Goal: Task Accomplishment & Management: Manage account settings

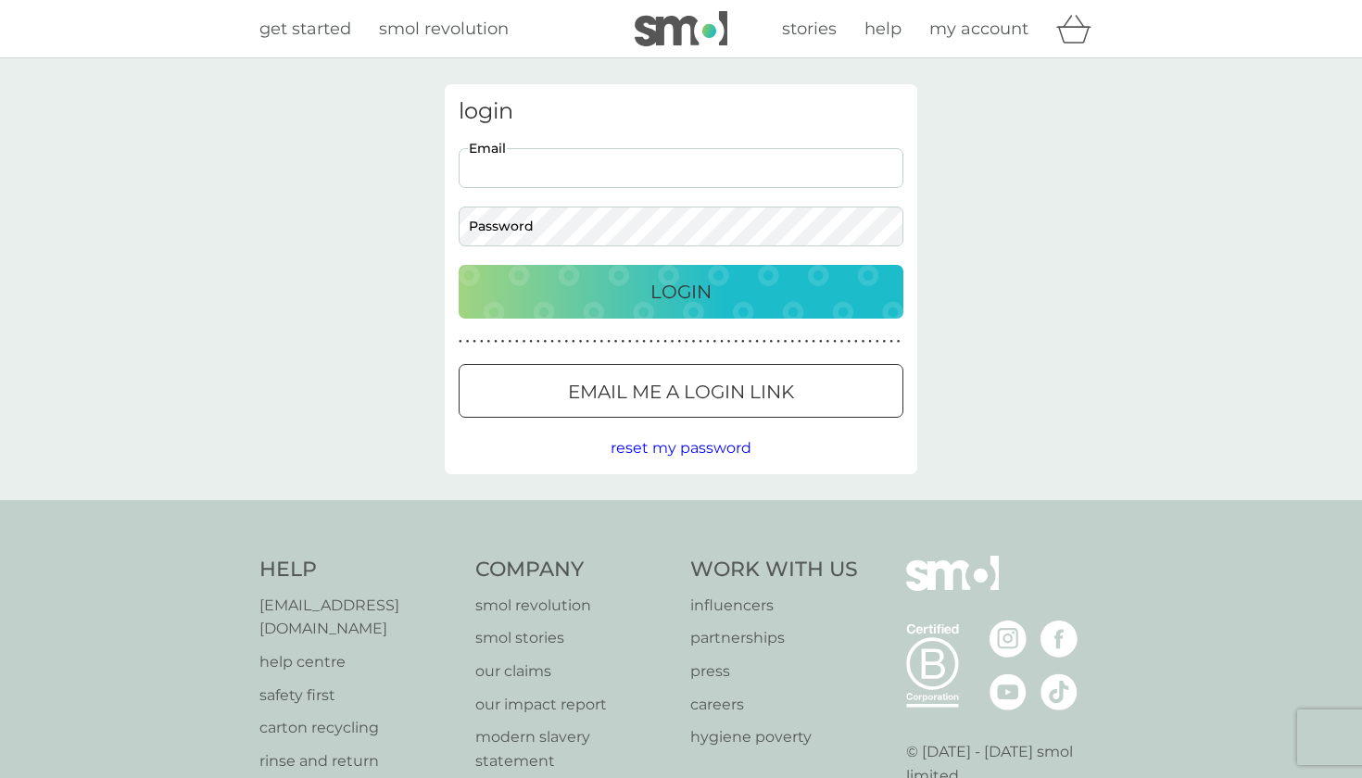
type input "[EMAIL_ADDRESS][DOMAIN_NAME]"
click at [681, 291] on button "Login" at bounding box center [681, 292] width 445 height 54
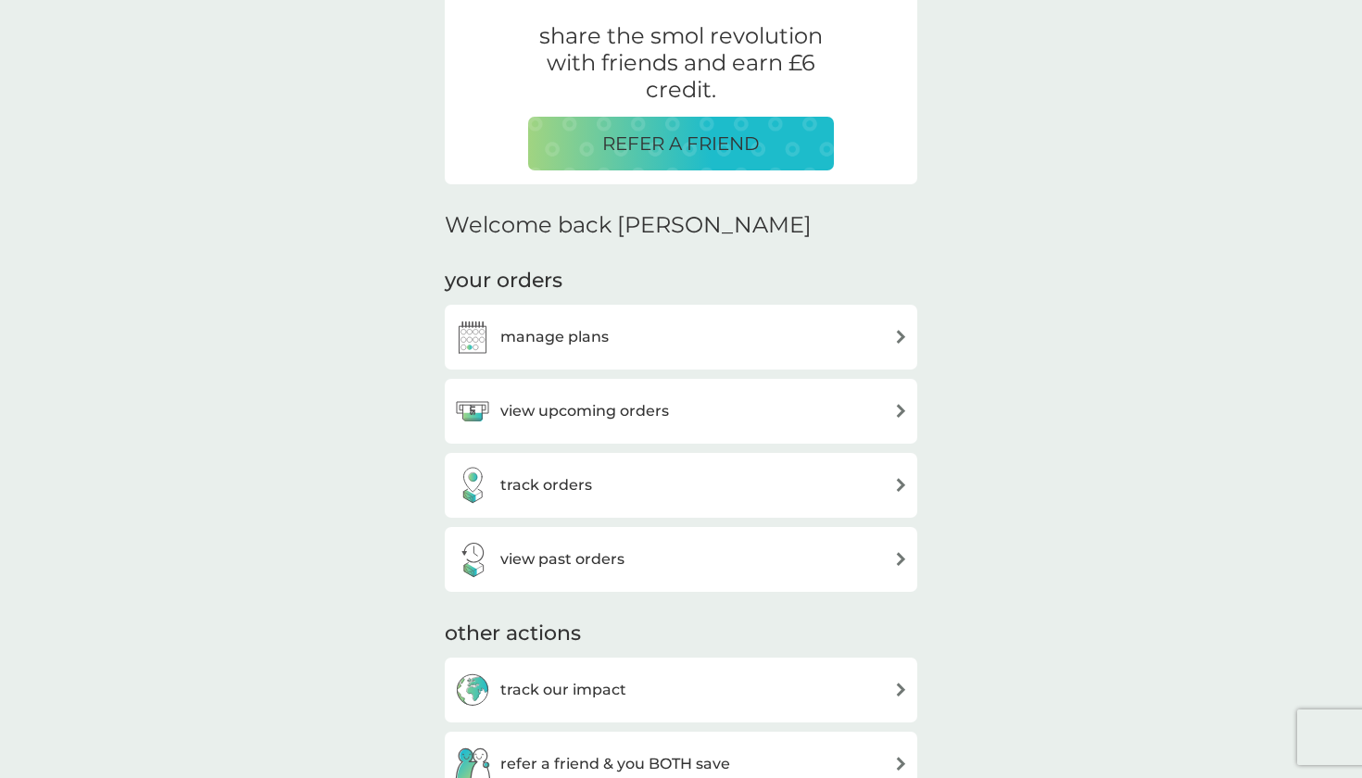
scroll to position [424, 0]
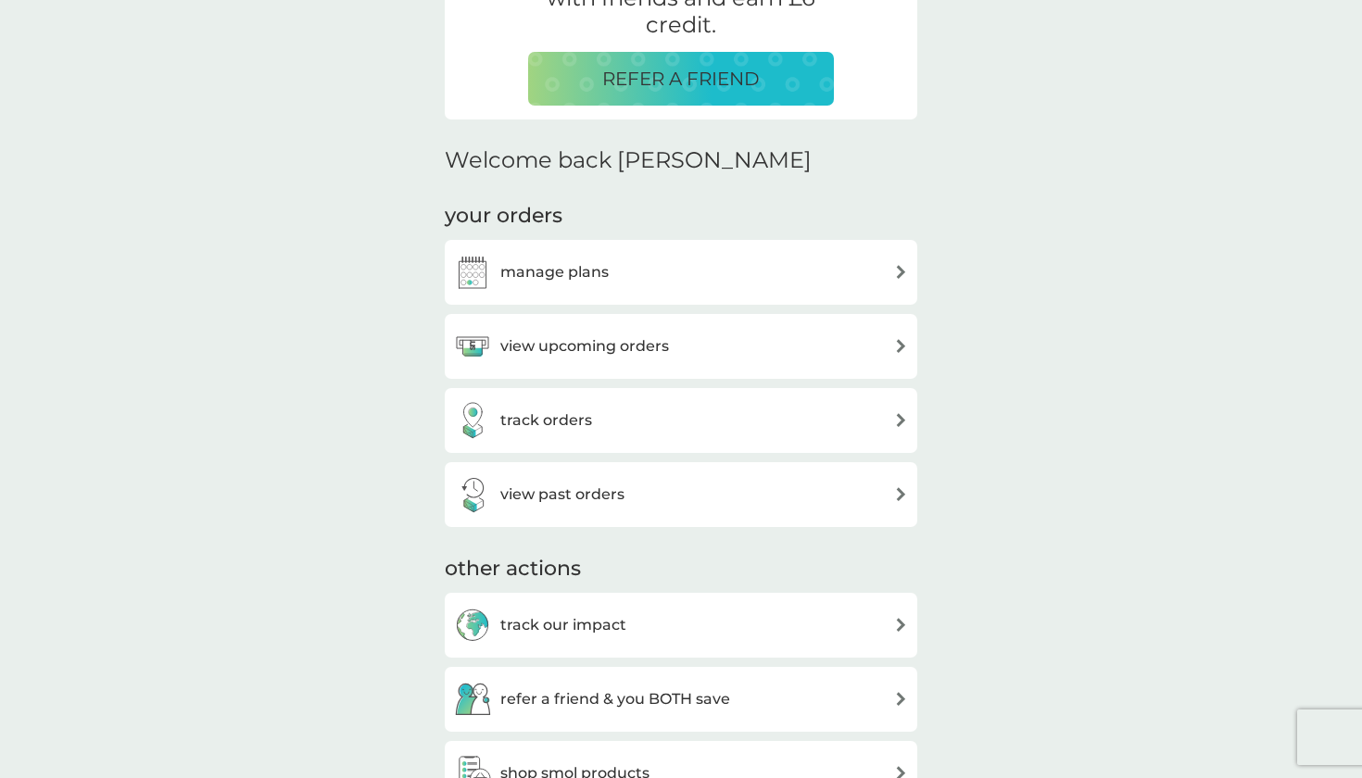
click at [763, 285] on div "manage plans" at bounding box center [681, 272] width 454 height 37
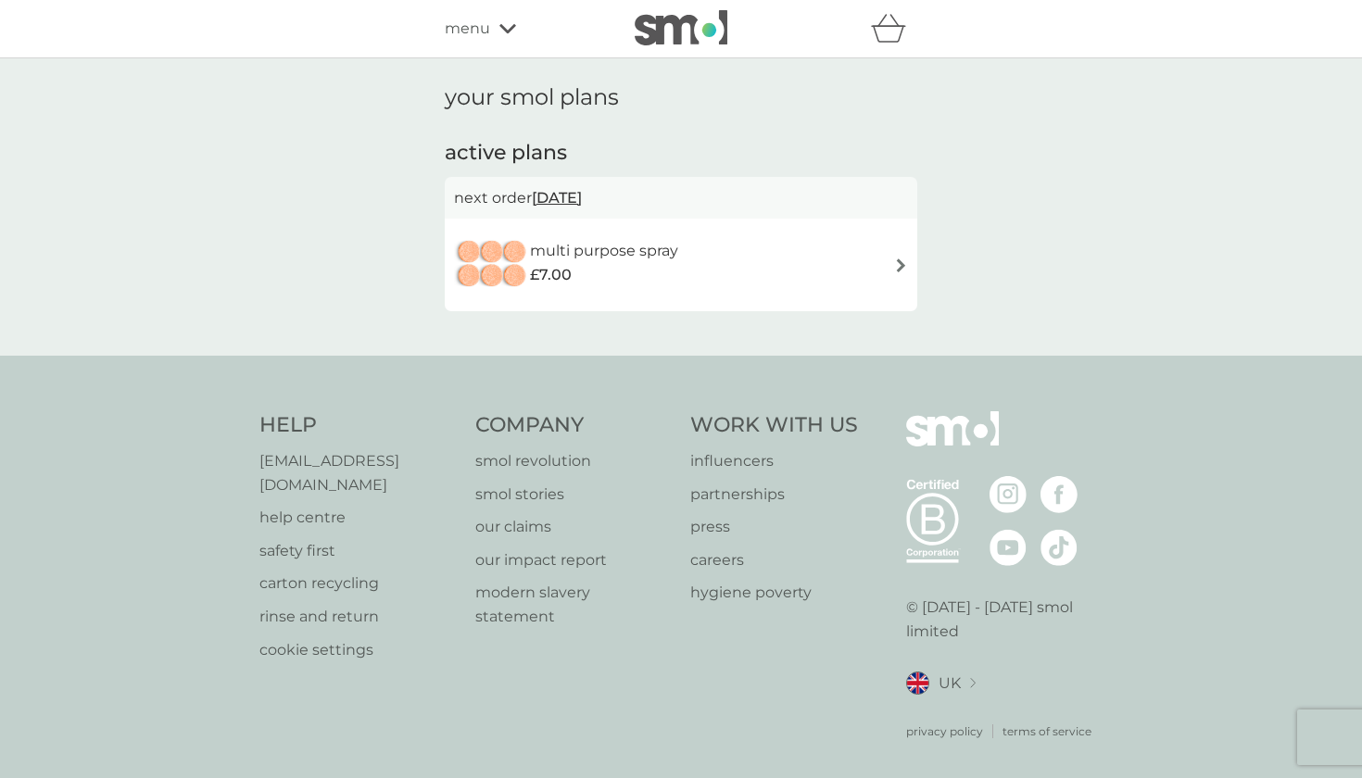
click at [582, 197] on span "23 Feb 2026" at bounding box center [557, 198] width 50 height 36
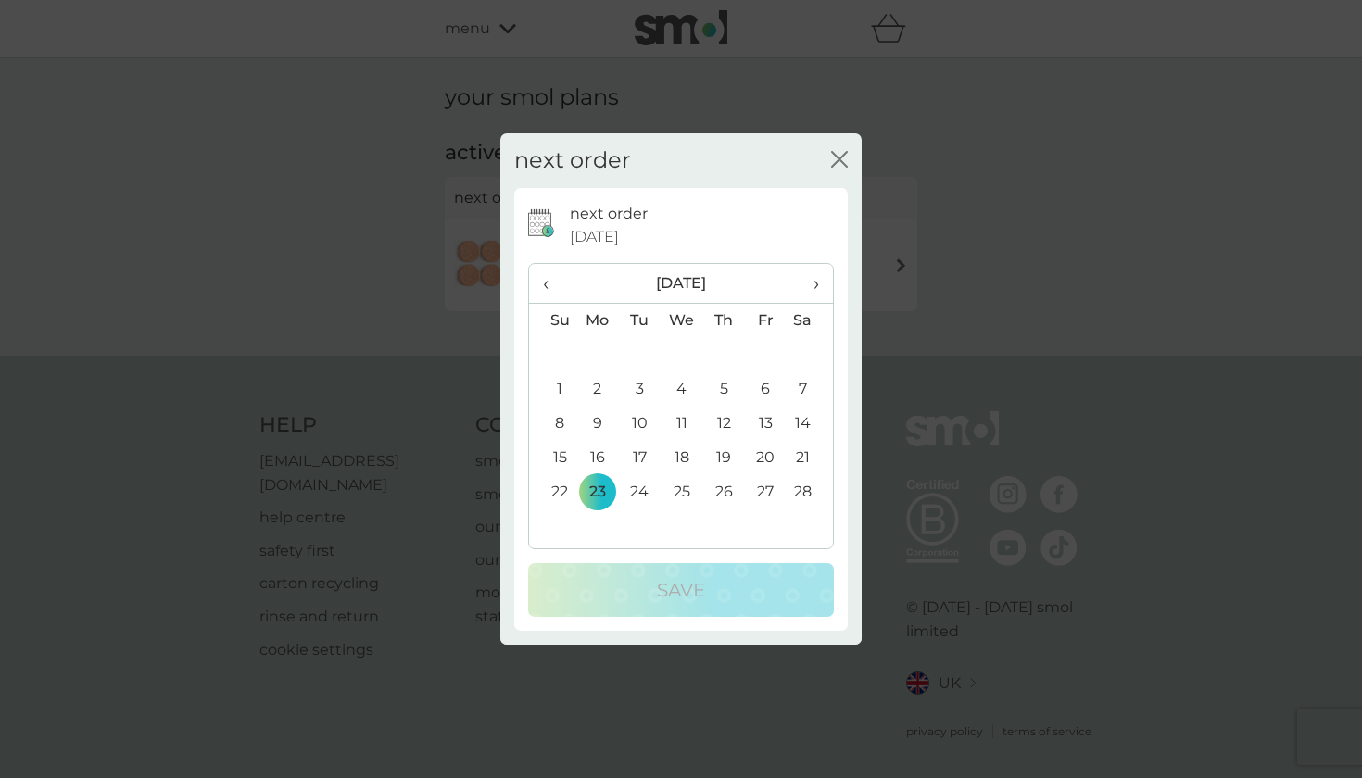
click at [821, 279] on th "›" at bounding box center [810, 284] width 46 height 40
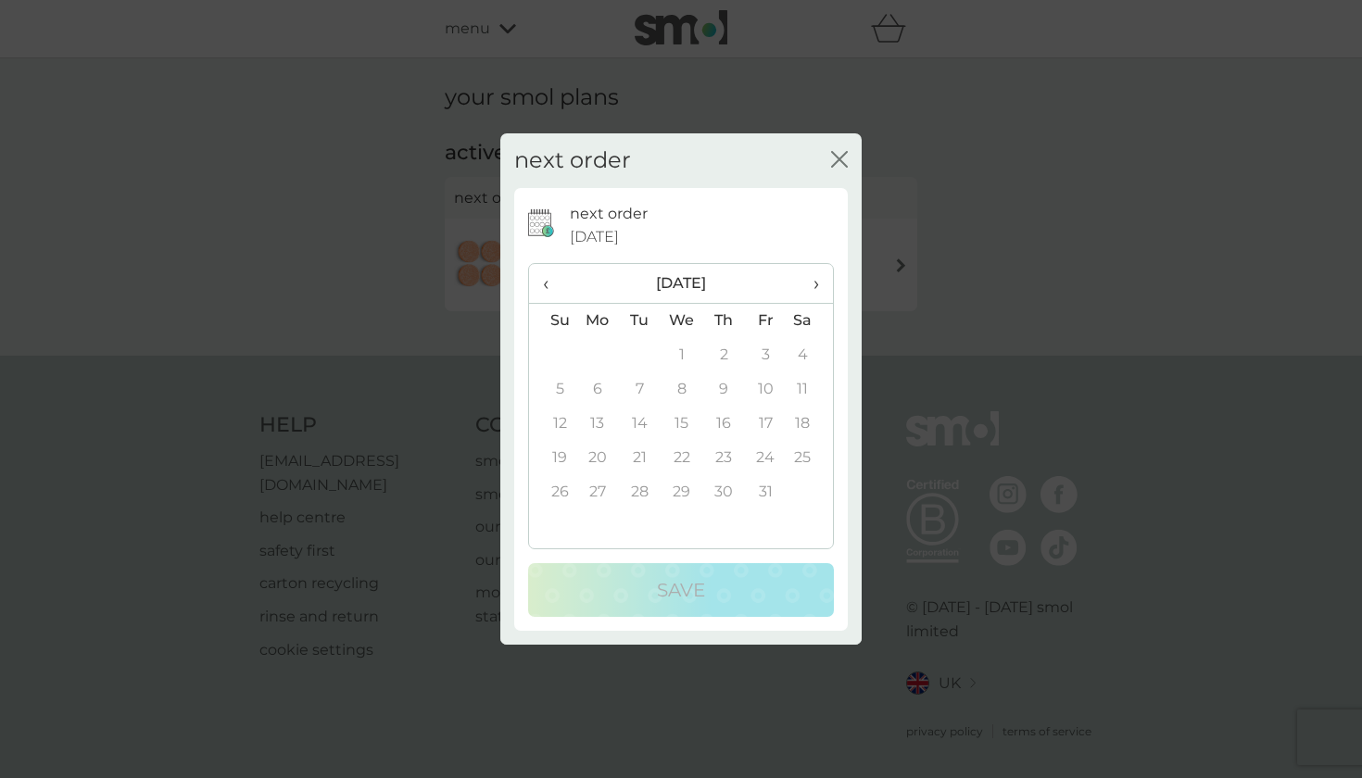
click at [548, 280] on span "‹" at bounding box center [552, 283] width 19 height 39
click at [684, 384] on td "10" at bounding box center [682, 389] width 43 height 34
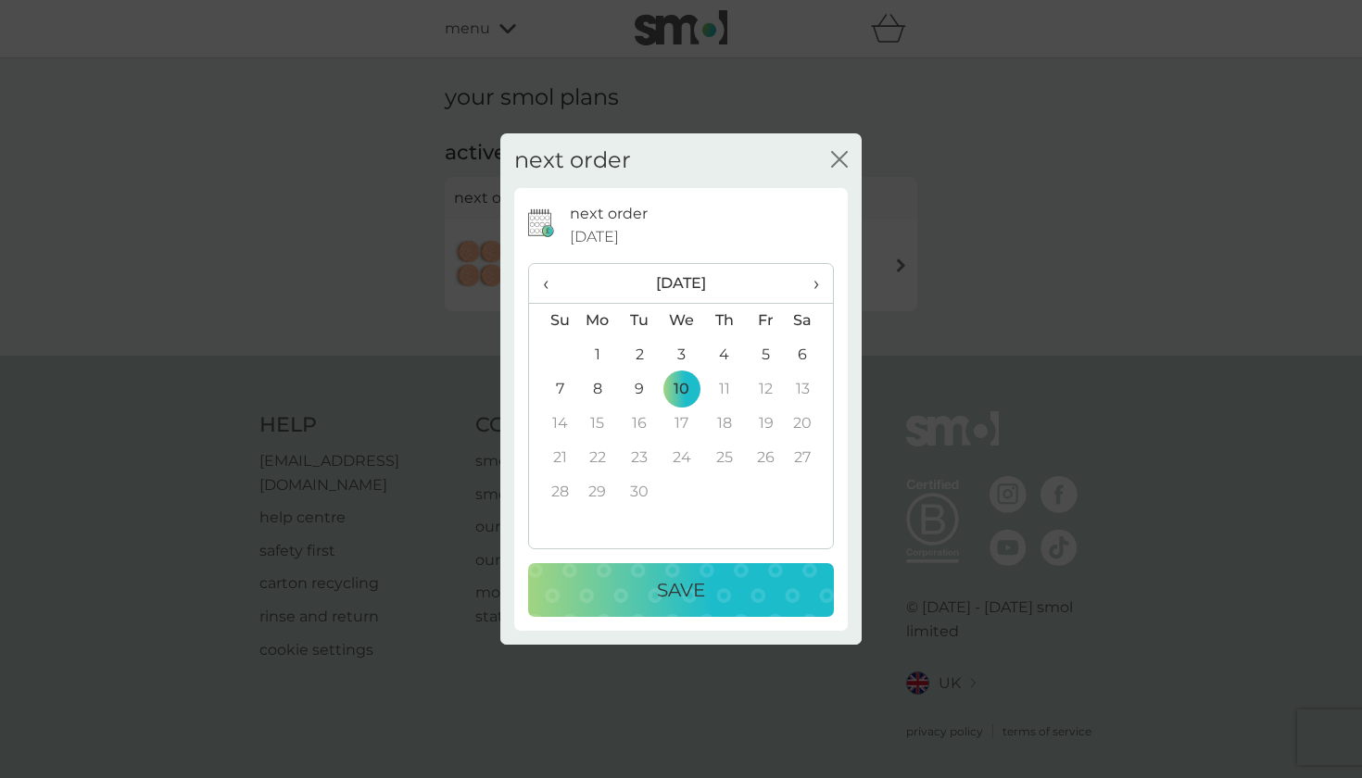
click at [735, 600] on div "Save" at bounding box center [681, 590] width 269 height 30
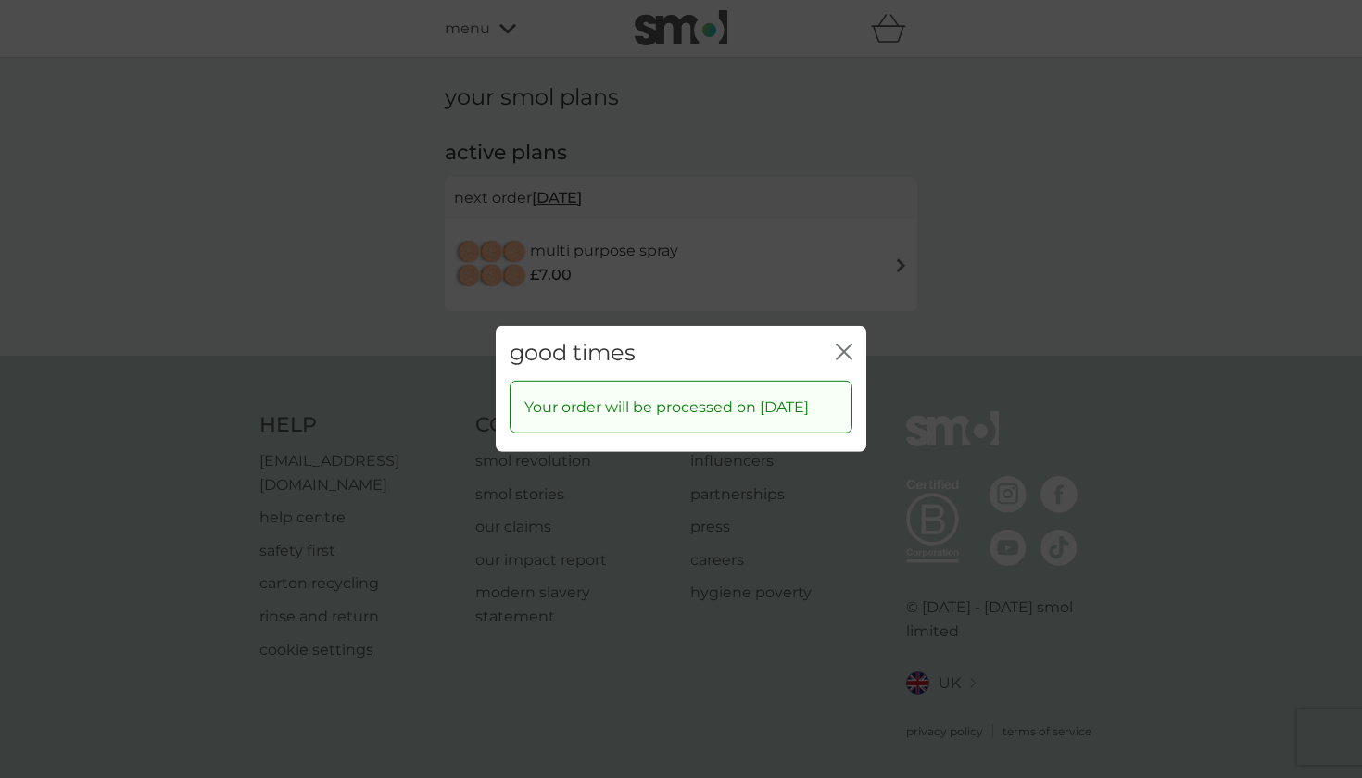
click at [848, 345] on icon "close" at bounding box center [847, 352] width 7 height 15
